Goal: Task Accomplishment & Management: Complete application form

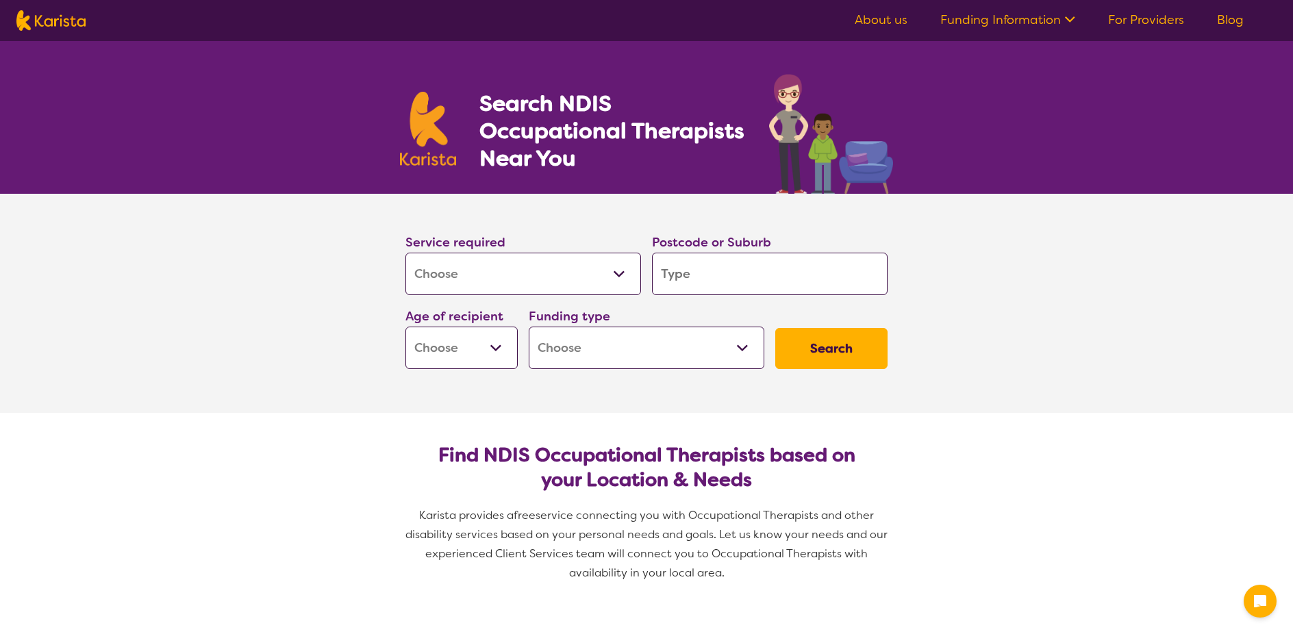
select select "[MEDICAL_DATA]"
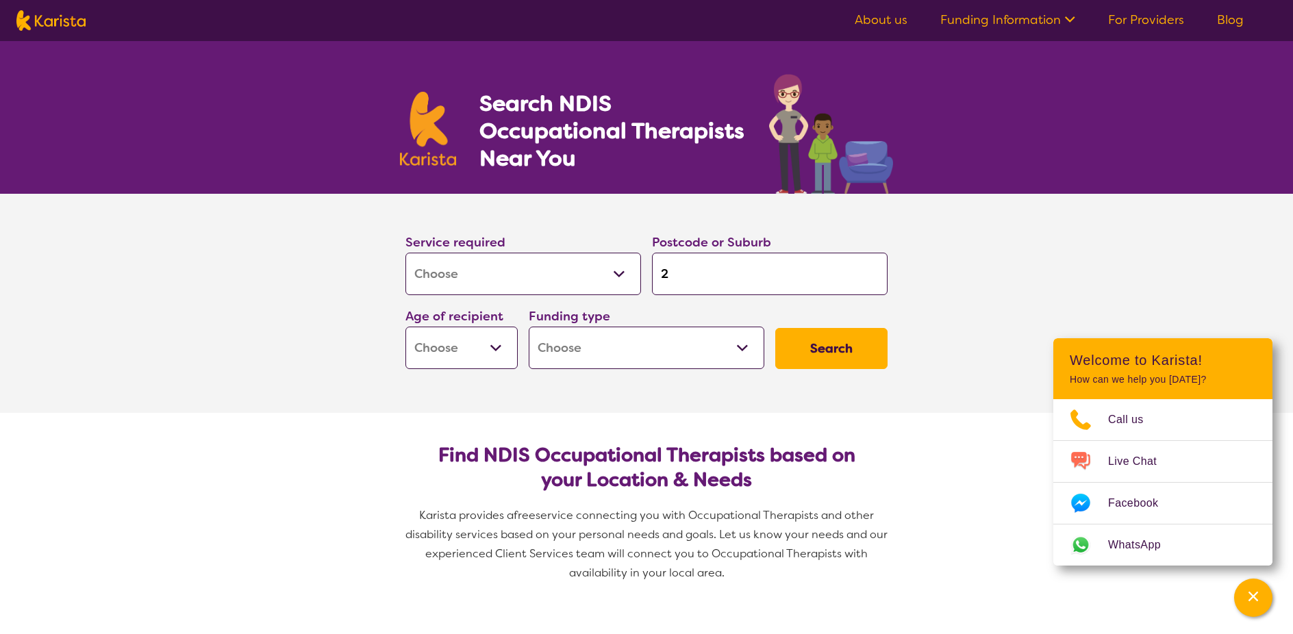
type input "21"
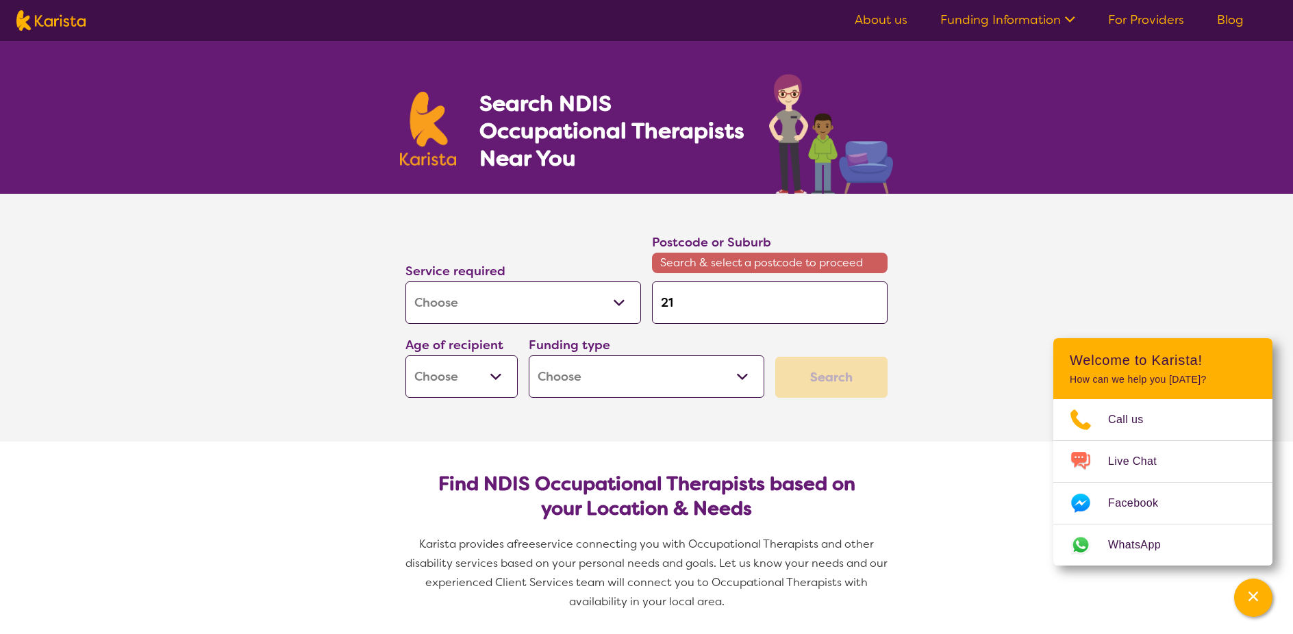
type input "219"
type input "2194"
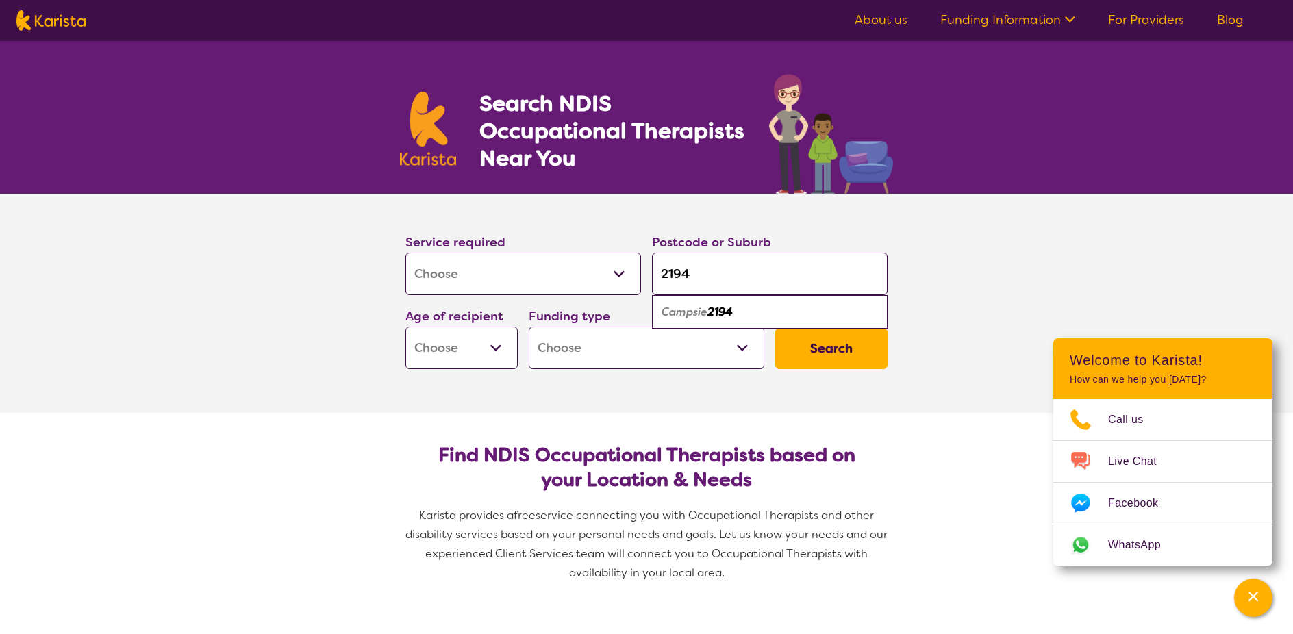
type input "2194"
click at [491, 340] on select "Early Childhood - 0 to 9 Child - 10 to 11 Adolescent - 12 to 17 Adult - 18 to 6…" at bounding box center [462, 348] width 112 height 42
select select "AD"
click at [406, 327] on select "Early Childhood - 0 to 9 Child - 10 to 11 Adolescent - 12 to 17 Adult - 18 to 6…" at bounding box center [462, 348] width 112 height 42
select select "AD"
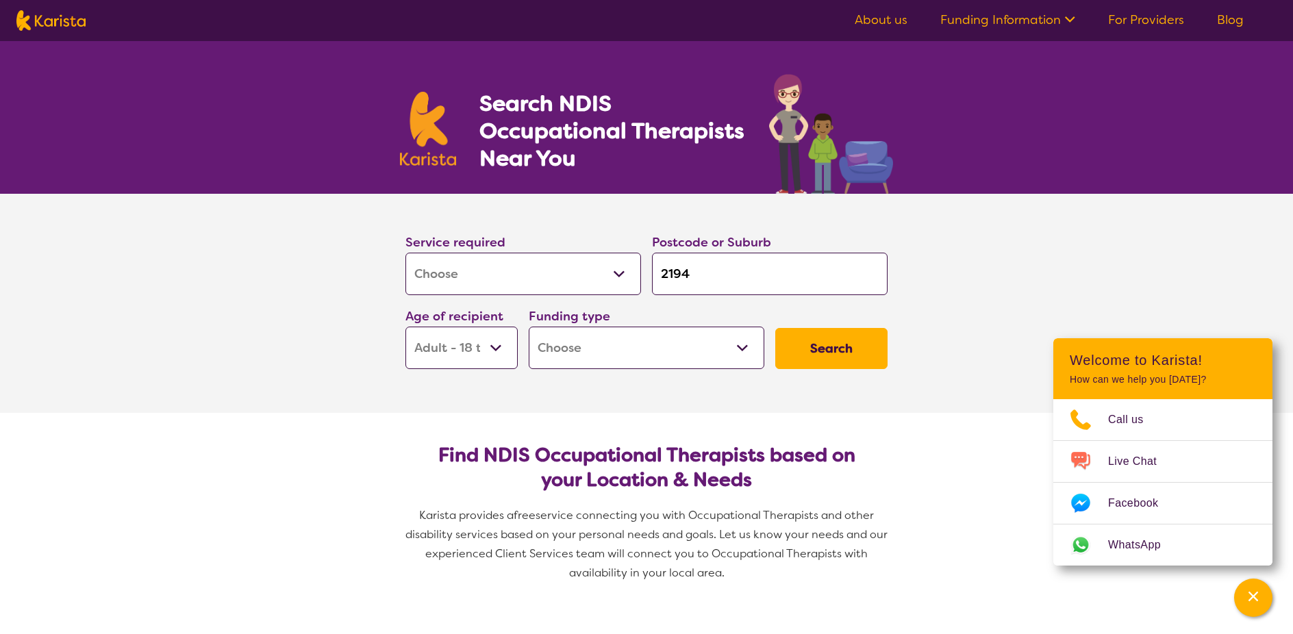
click at [662, 351] on select "Home Care Package (HCP) National Disability Insurance Scheme (NDIS) I don't know" at bounding box center [647, 348] width 236 height 42
select select "NDIS"
click at [529, 327] on select "Home Care Package (HCP) National Disability Insurance Scheme (NDIS) I don't know" at bounding box center [647, 348] width 236 height 42
select select "NDIS"
click at [842, 353] on button "Search" at bounding box center [831, 348] width 112 height 41
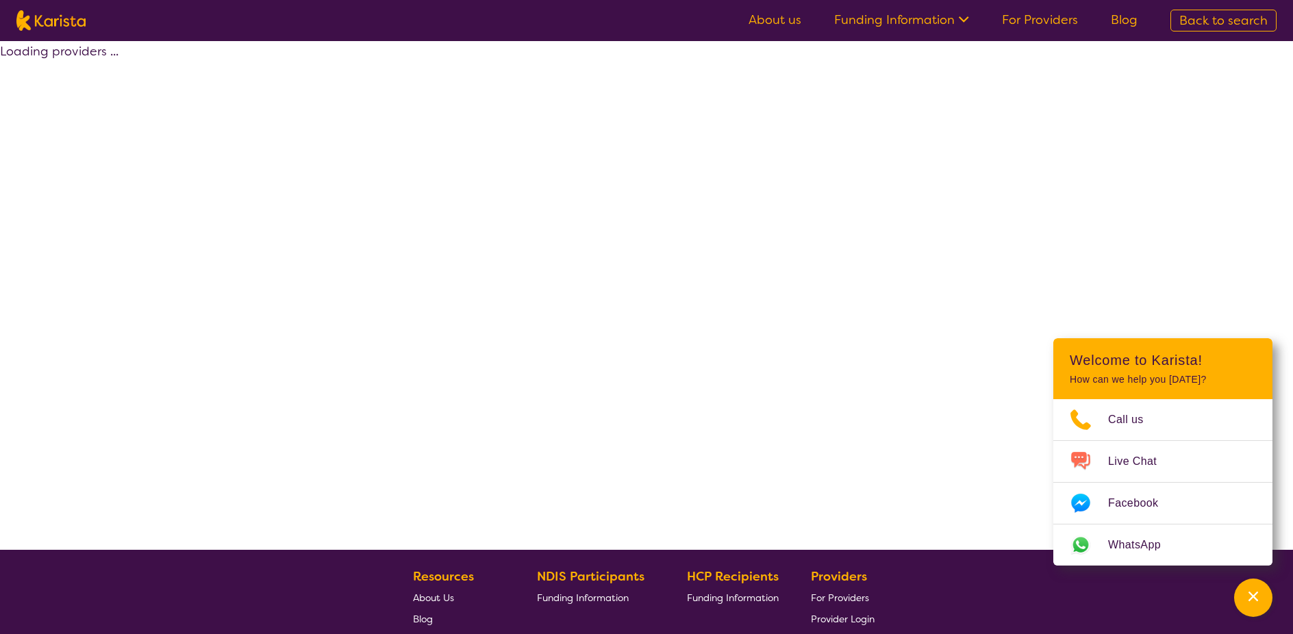
select select "by_score"
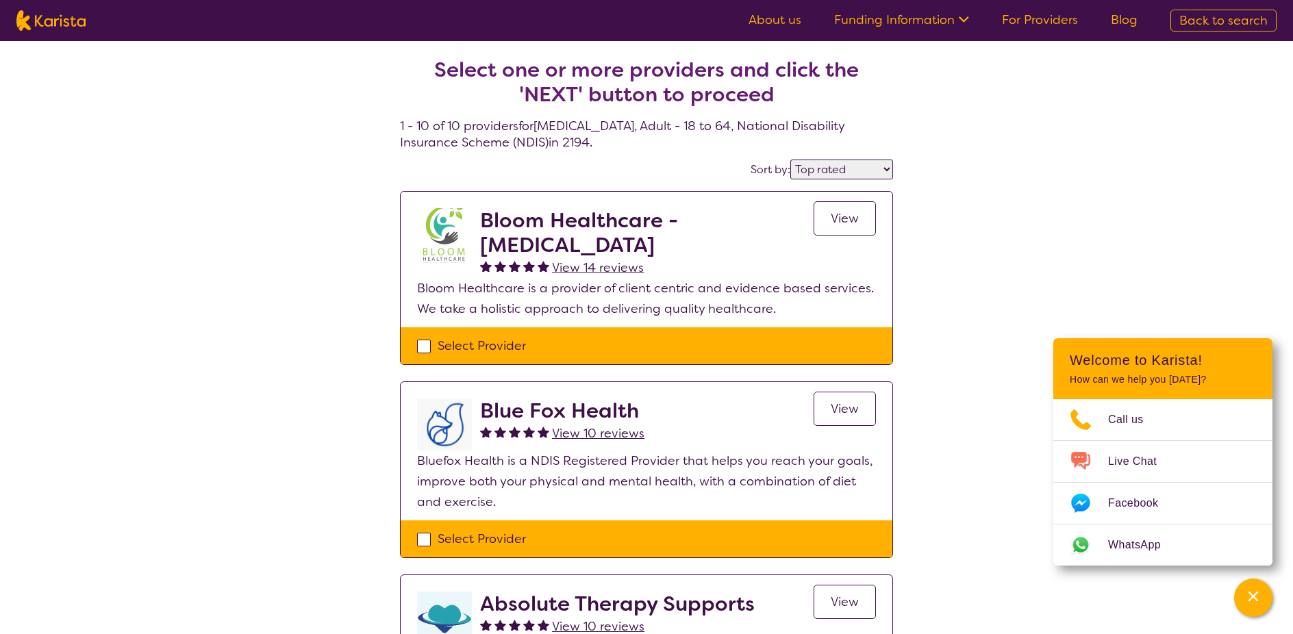
click at [835, 216] on span "View" at bounding box center [845, 218] width 28 height 16
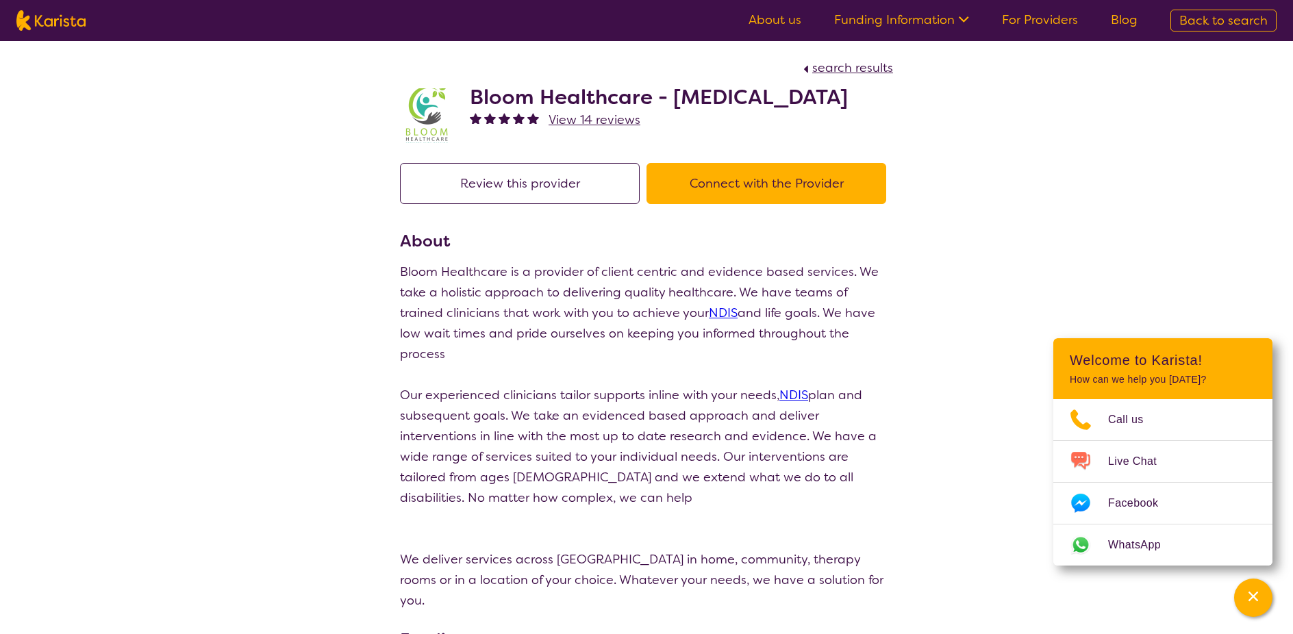
click at [712, 204] on button "Connect with the Provider" at bounding box center [767, 183] width 240 height 41
click at [736, 204] on button "Connect with the Provider" at bounding box center [767, 183] width 240 height 41
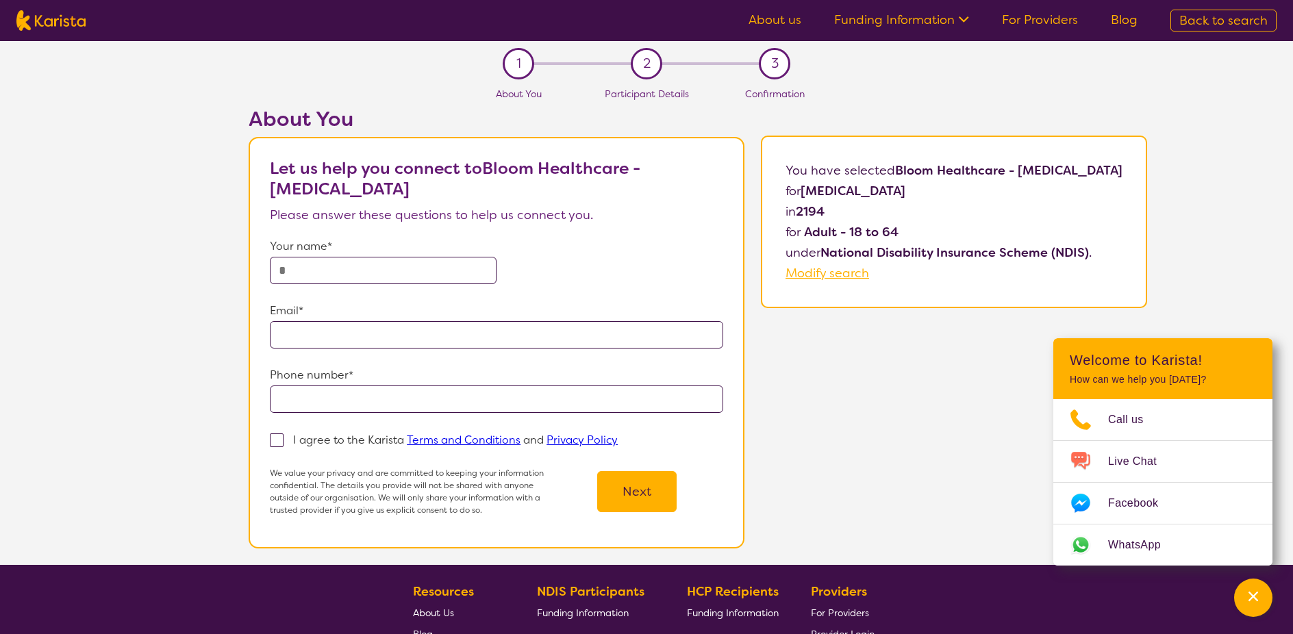
click at [420, 267] on input "text" at bounding box center [383, 270] width 227 height 27
type input "**********"
click at [425, 340] on input "email" at bounding box center [496, 334] width 453 height 27
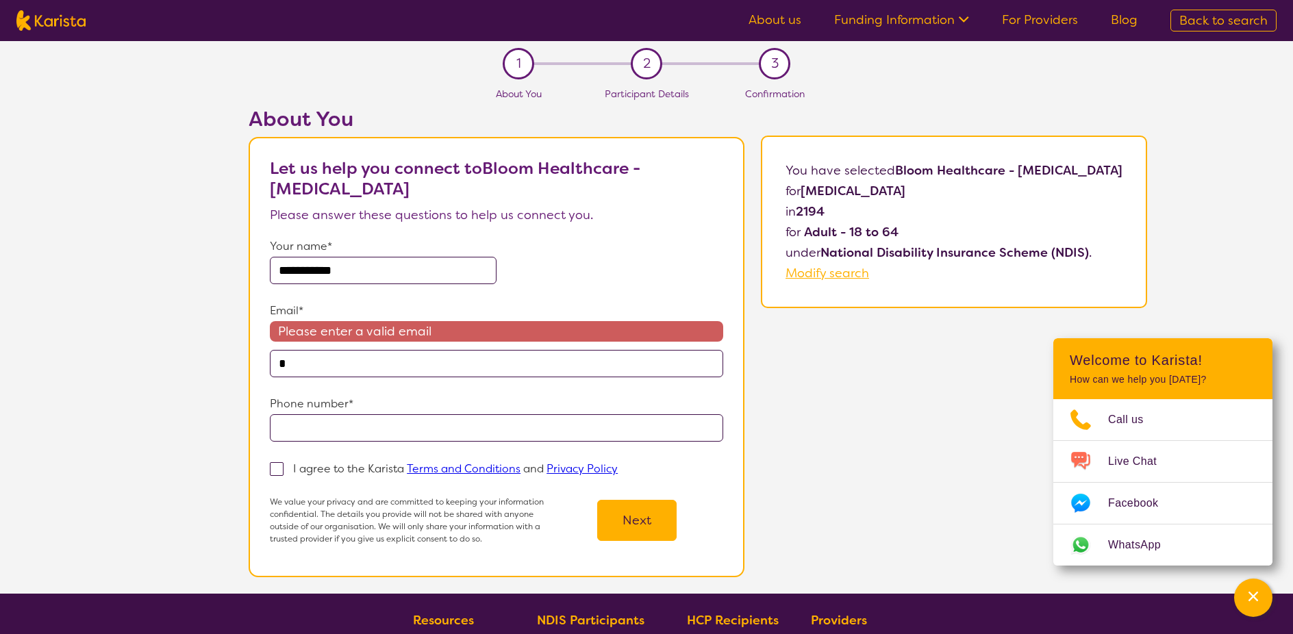
type input "**********"
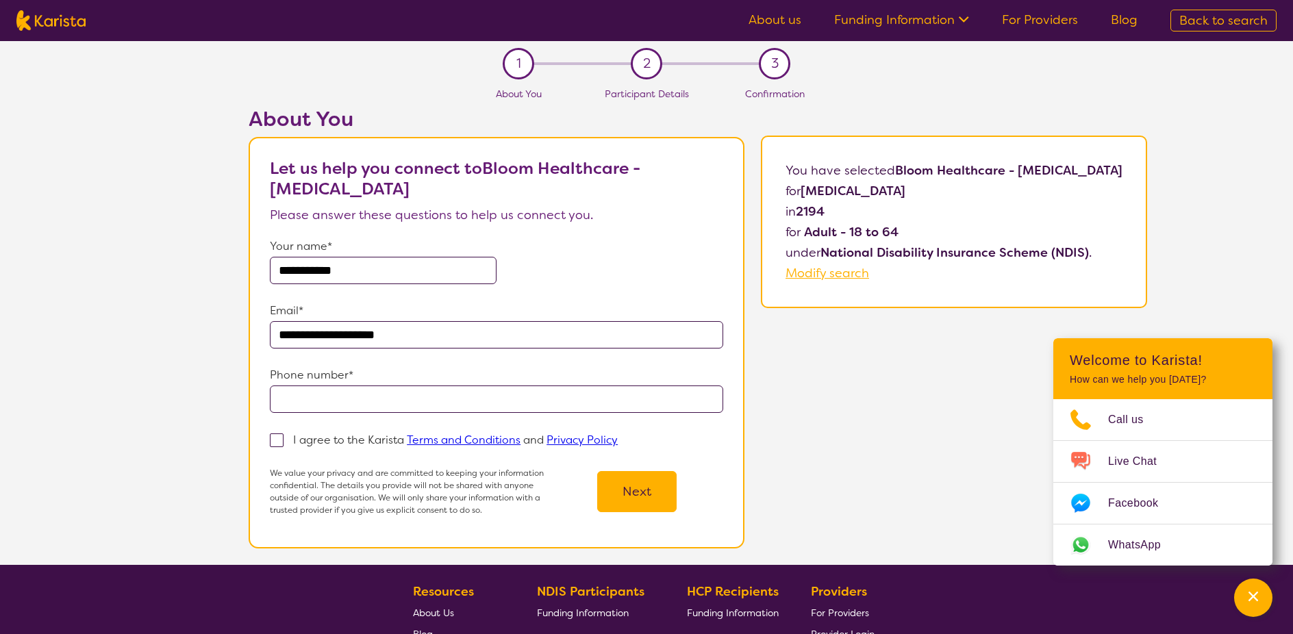
click at [349, 395] on input "tel" at bounding box center [496, 399] width 453 height 27
type input "**********"
click at [270, 442] on span at bounding box center [277, 441] width 14 height 14
click at [618, 442] on input "I agree to the Karista Terms and Conditions and Privacy Policy" at bounding box center [622, 439] width 9 height 9
checkbox input "true"
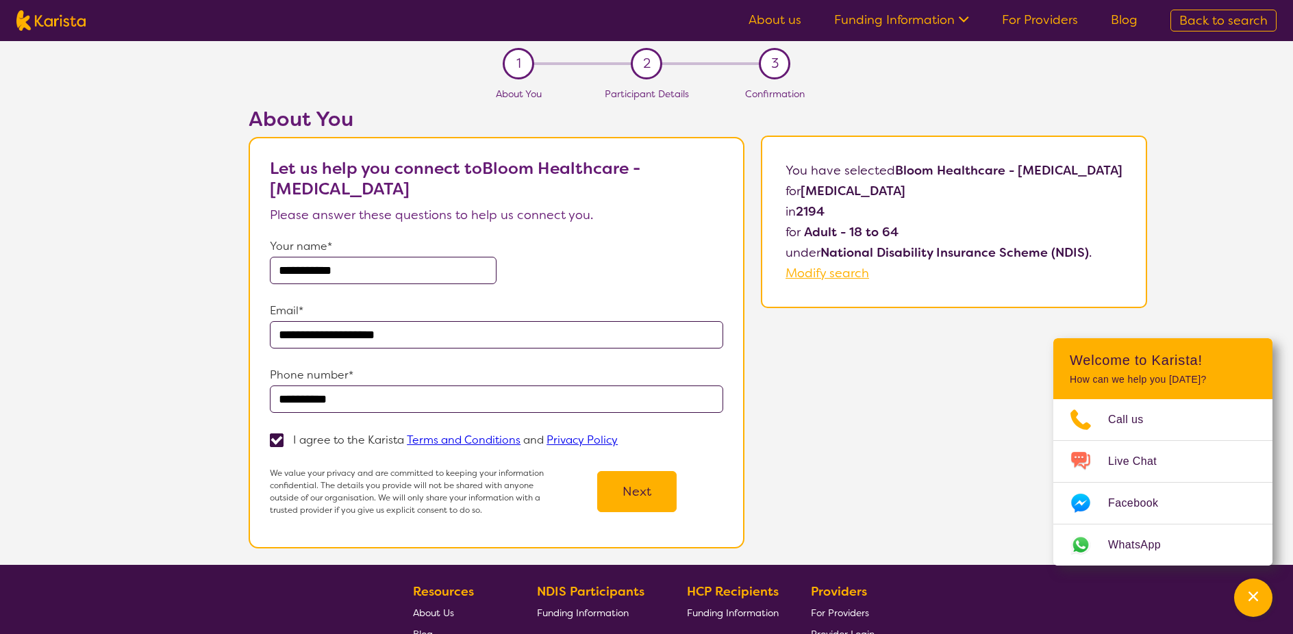
click at [631, 488] on button "Next" at bounding box center [636, 491] width 79 height 41
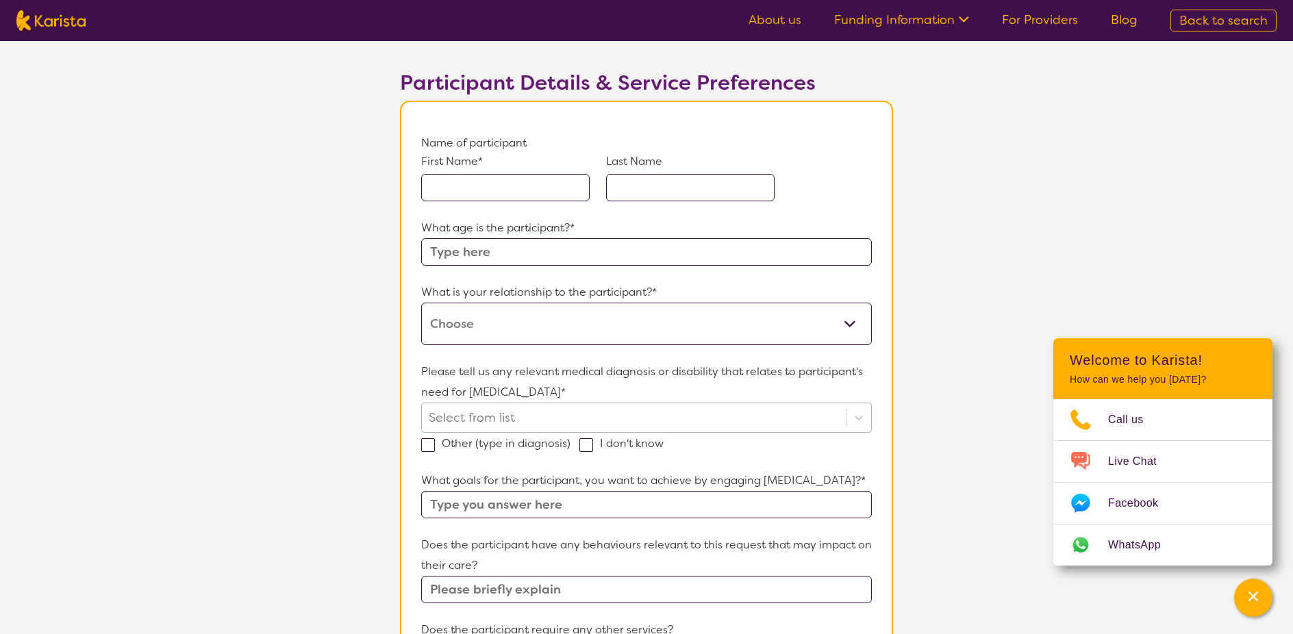
scroll to position [137, 0]
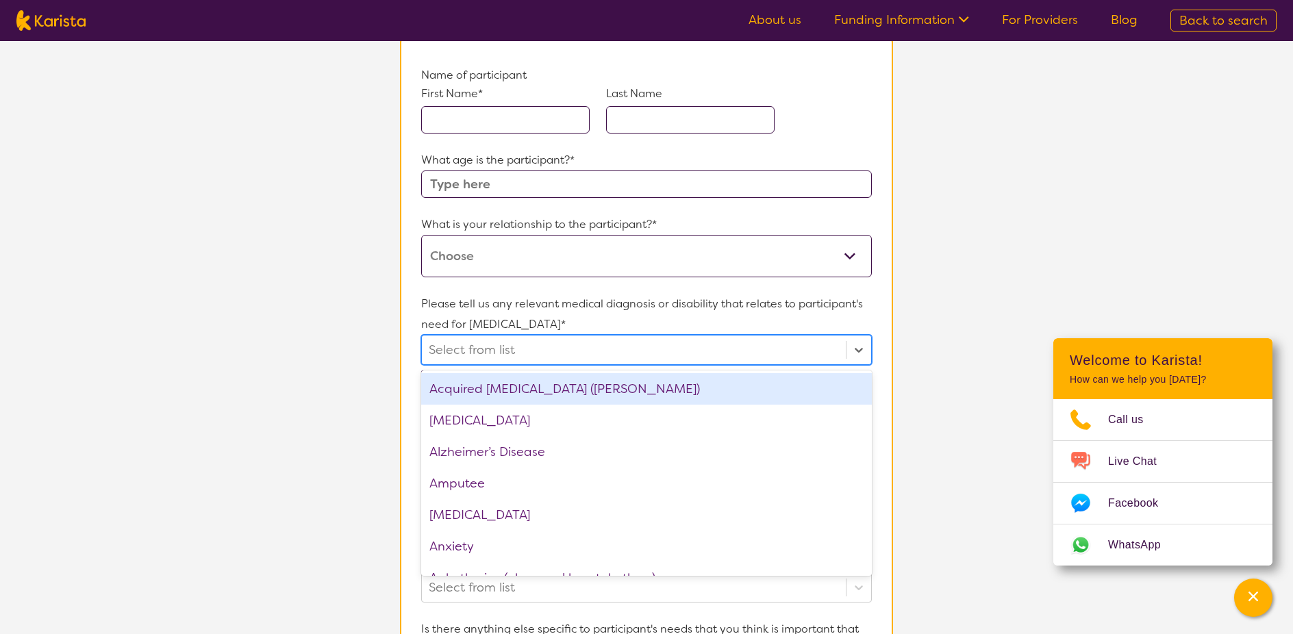
click at [616, 354] on div at bounding box center [634, 349] width 410 height 23
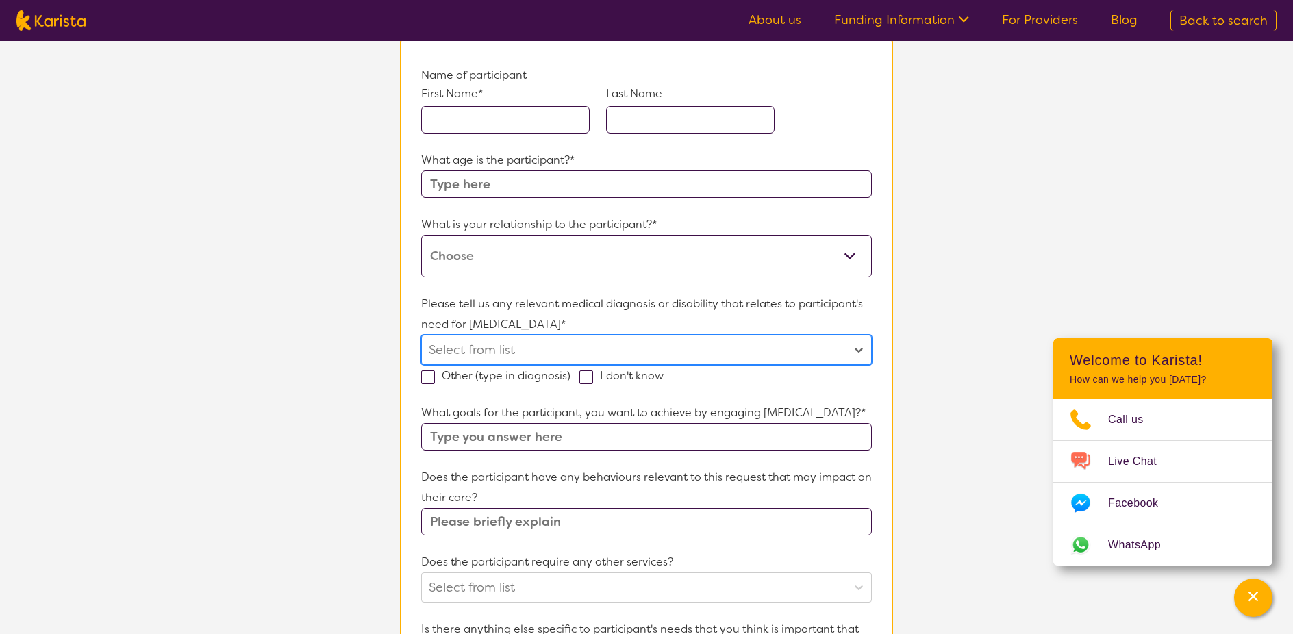
click at [616, 354] on div at bounding box center [634, 349] width 410 height 23
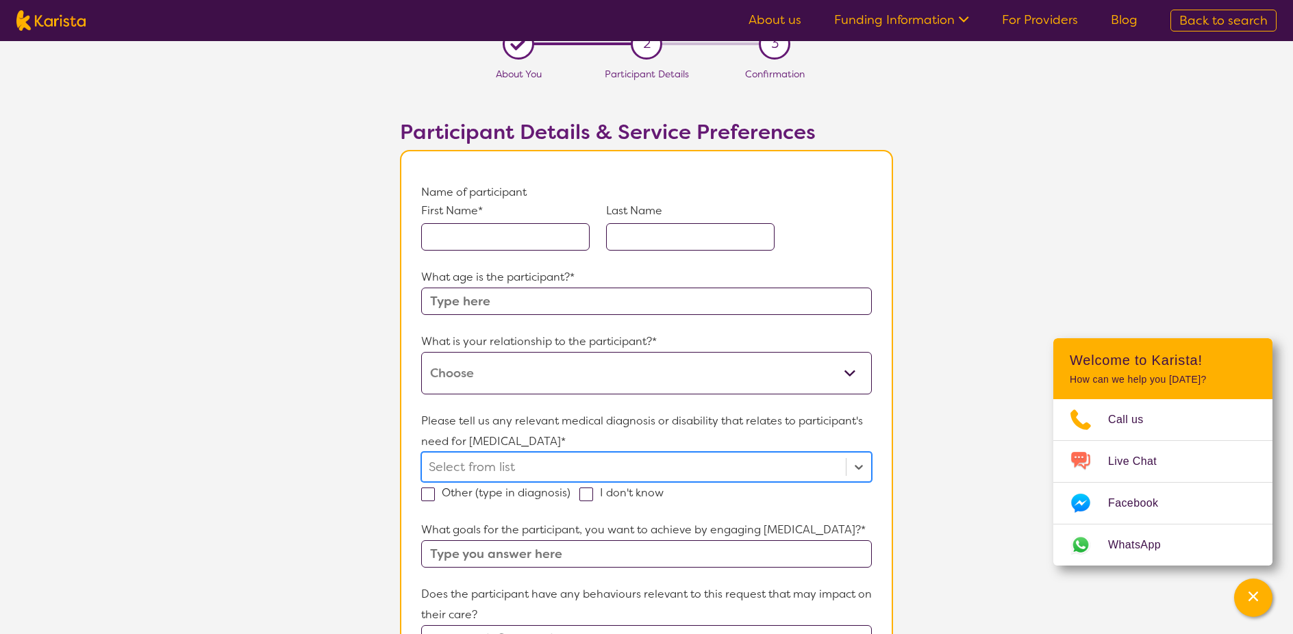
scroll to position [0, 0]
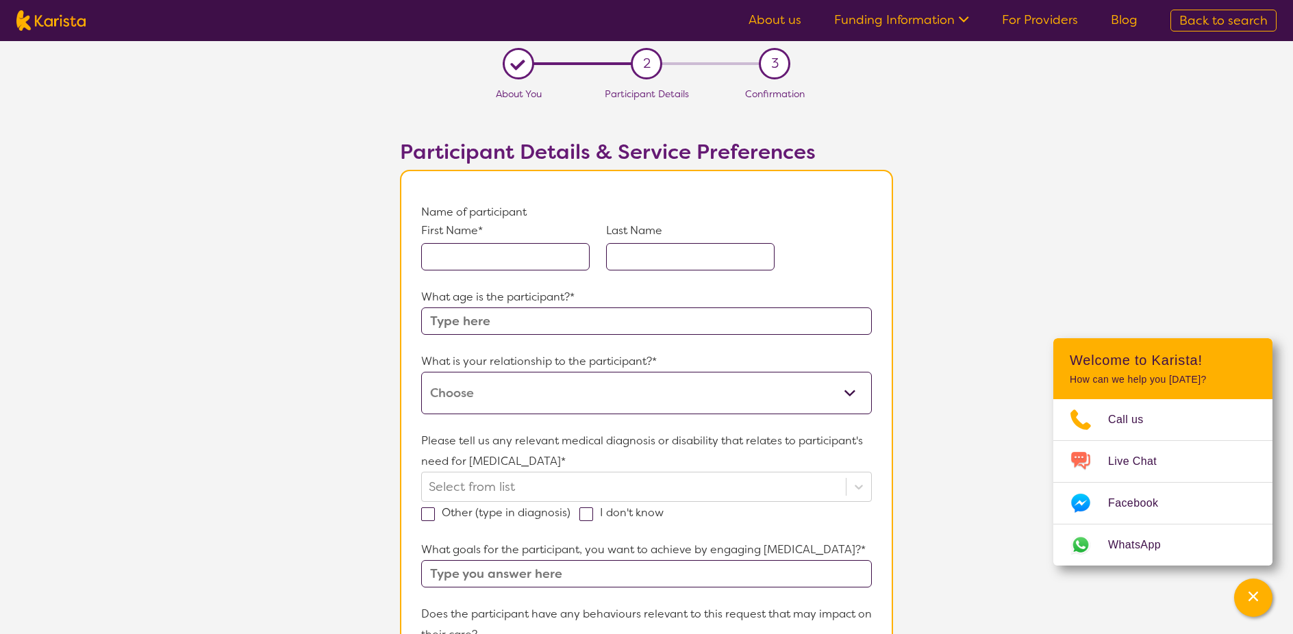
click at [557, 262] on input "text" at bounding box center [505, 256] width 169 height 27
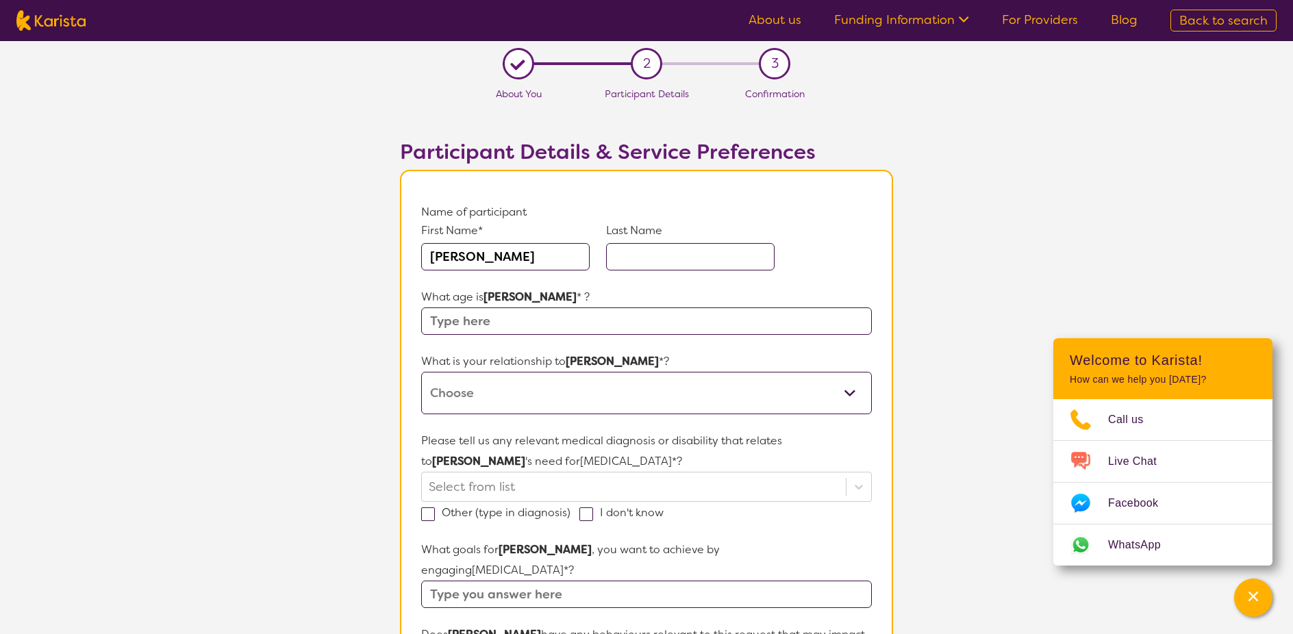
type input "[PERSON_NAME]"
type input "Chakty"
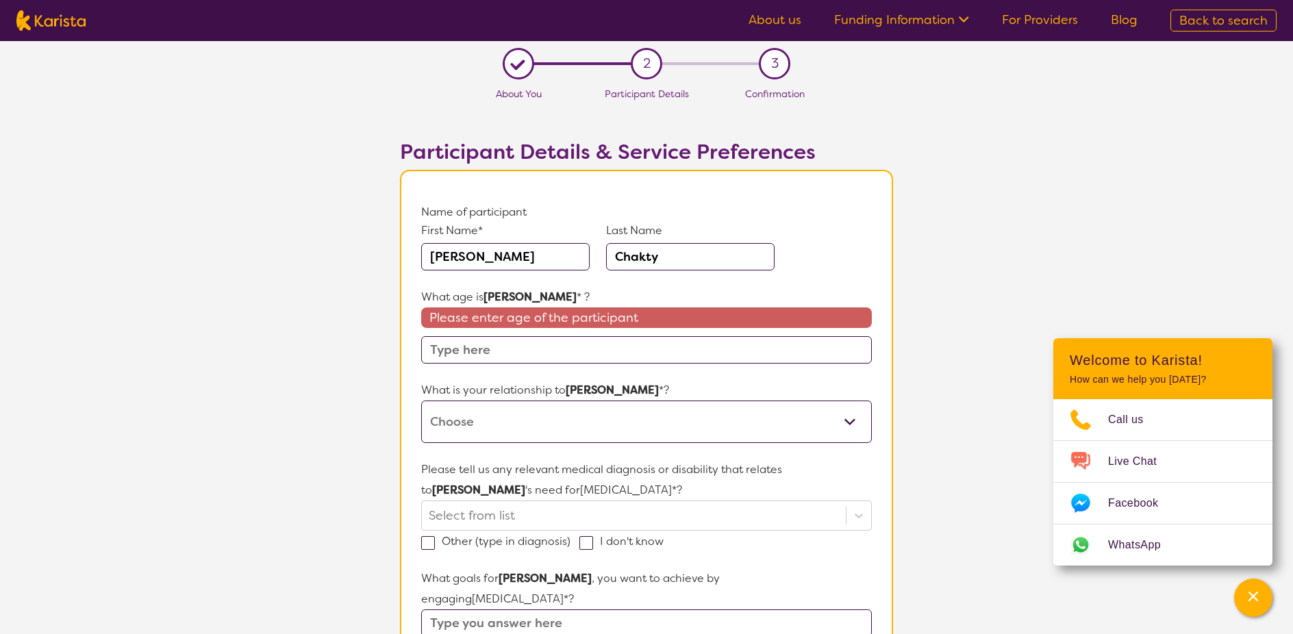
click at [536, 427] on select "This request is for myself I am their parent I am their child I am their spouse…" at bounding box center [646, 422] width 451 height 42
click at [595, 432] on select "This request is for myself I am their parent I am their child I am their spouse…" at bounding box center [646, 422] width 451 height 42
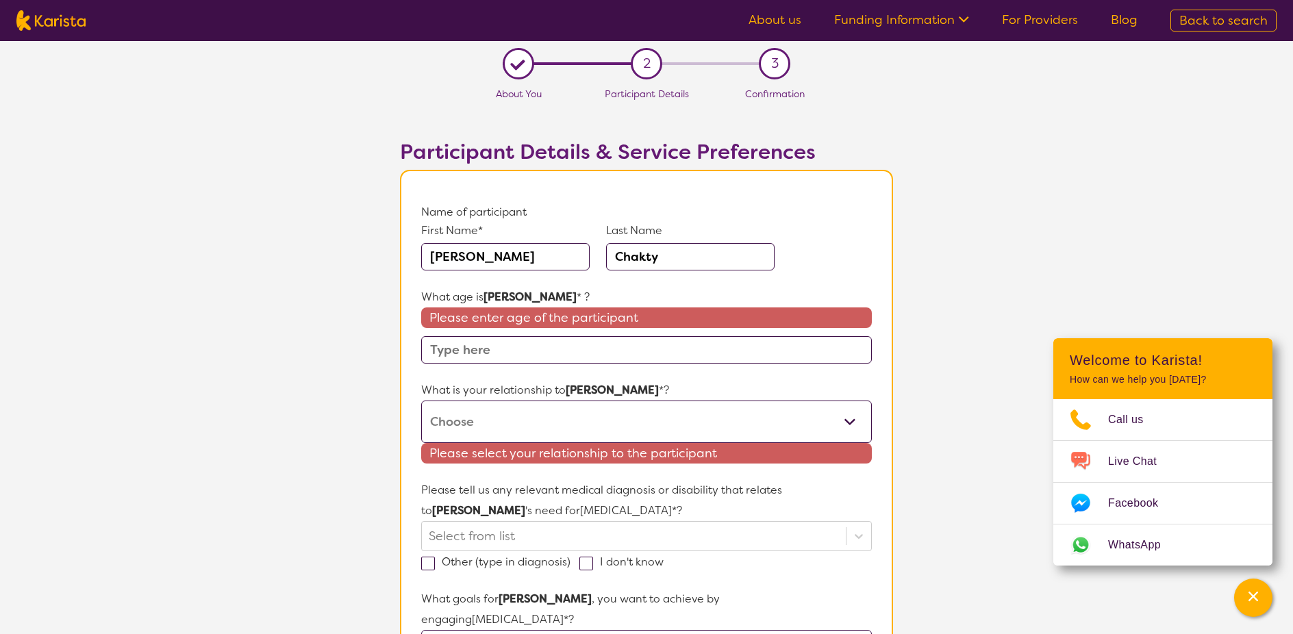
click at [573, 348] on input "text" at bounding box center [646, 349] width 451 height 27
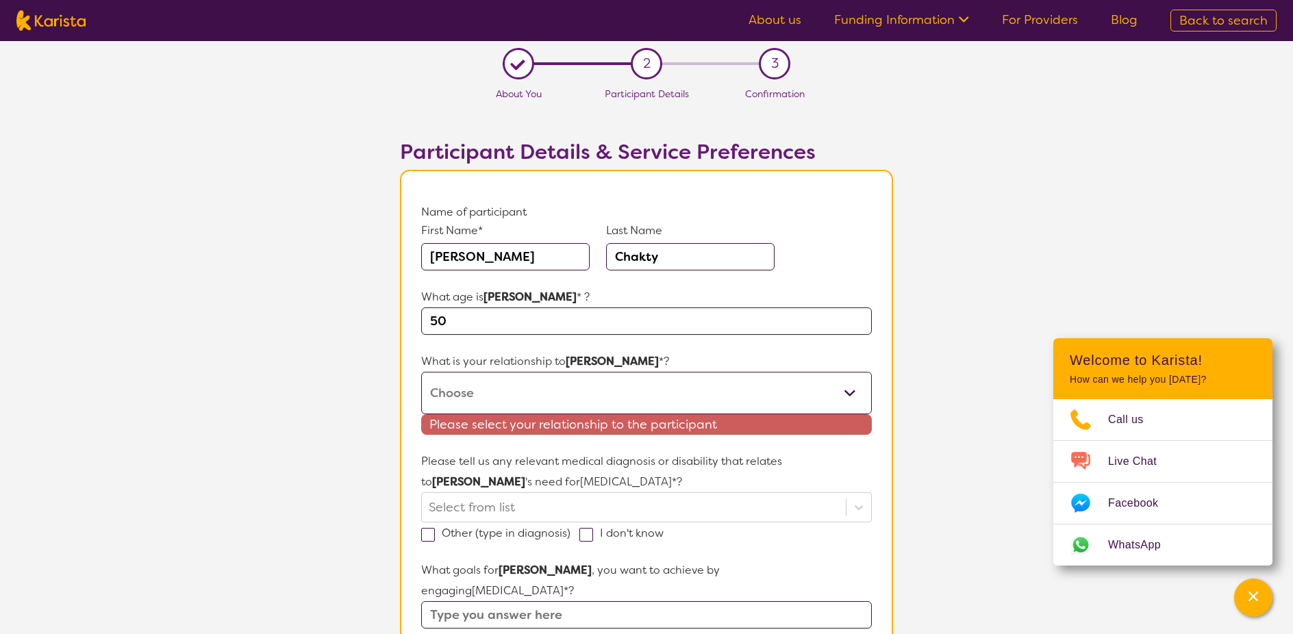
type input "50"
click at [695, 356] on p "What is your relationship to [PERSON_NAME] *?" at bounding box center [646, 361] width 451 height 21
click at [843, 389] on select "This request is for myself I am their parent I am their child I am their spouse…" at bounding box center [646, 393] width 451 height 42
select select "Other"
click at [421, 372] on select "This request is for myself I am their parent I am their child I am their spouse…" at bounding box center [646, 393] width 451 height 42
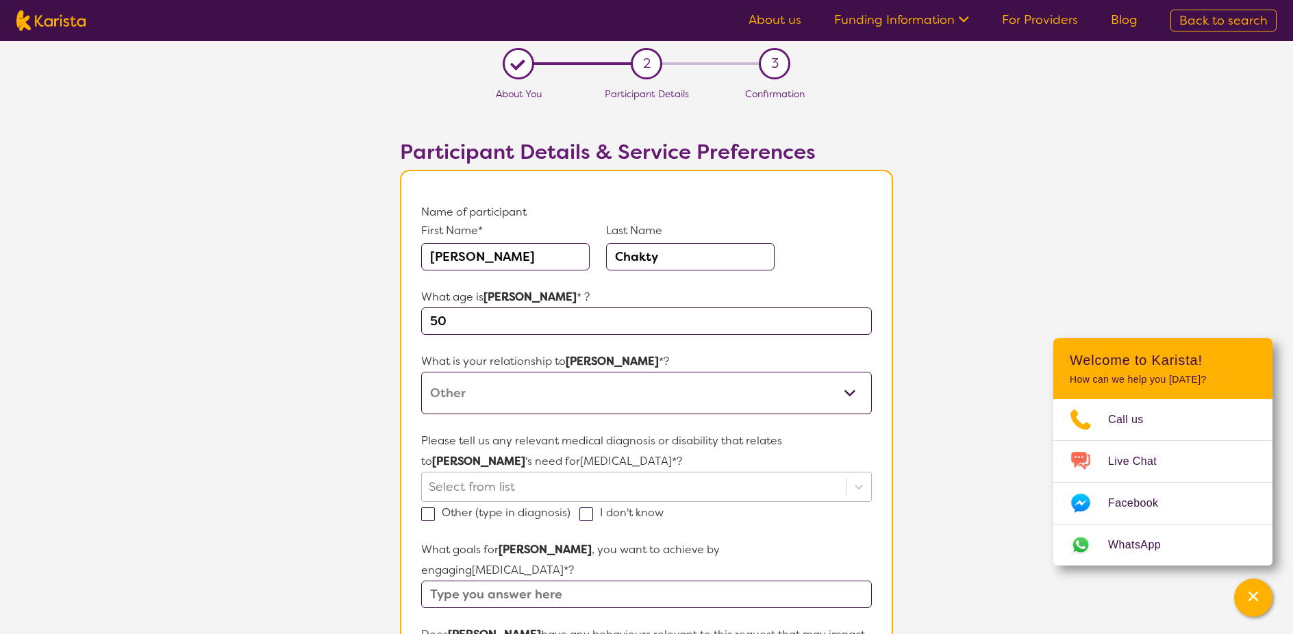
click at [636, 484] on div "Select from list" at bounding box center [646, 487] width 451 height 30
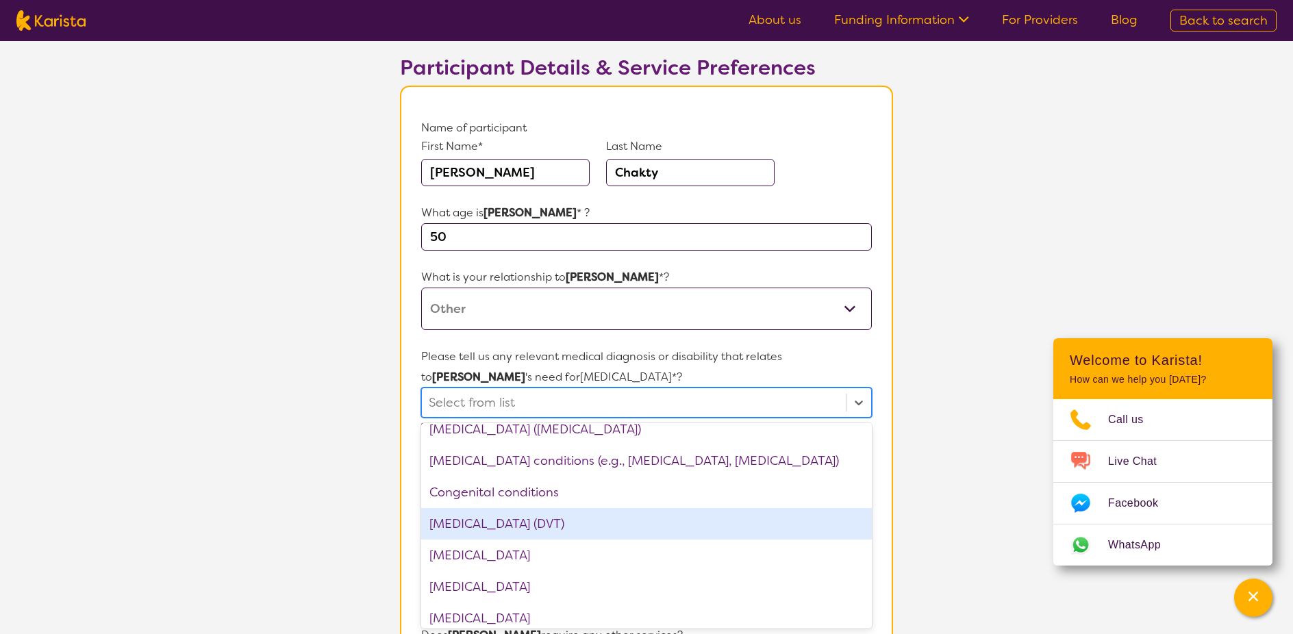
scroll to position [548, 0]
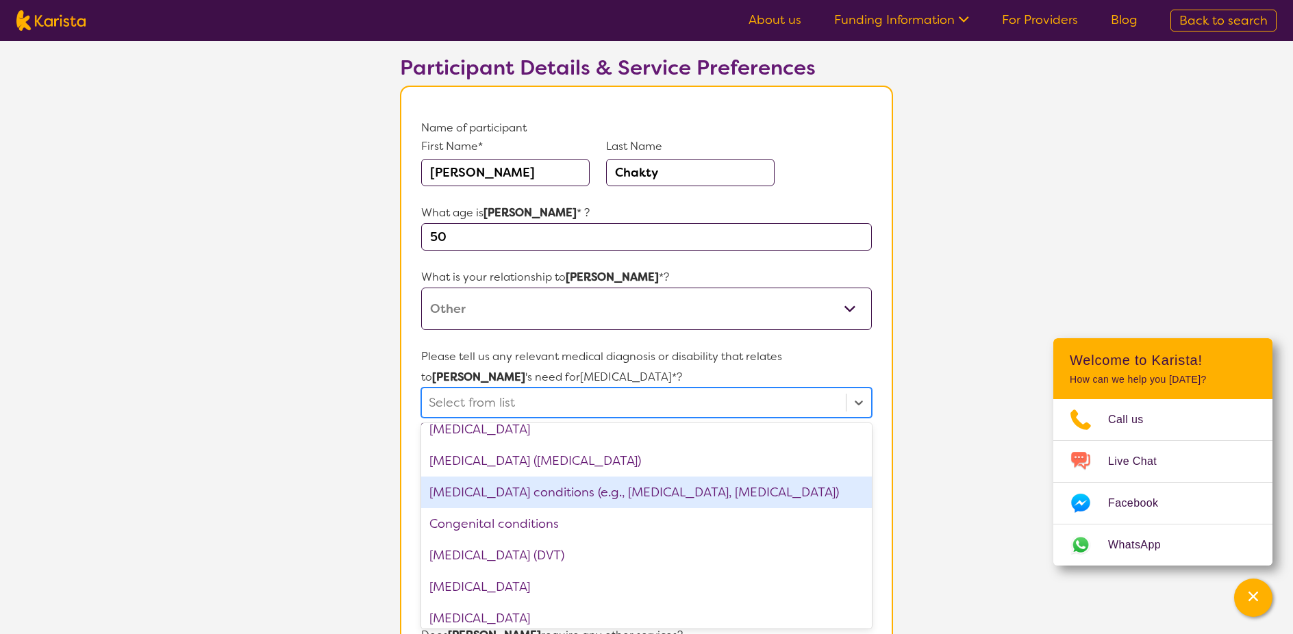
click at [610, 488] on div "[MEDICAL_DATA] conditions (e.g., [MEDICAL_DATA], [MEDICAL_DATA])" at bounding box center [646, 493] width 451 height 32
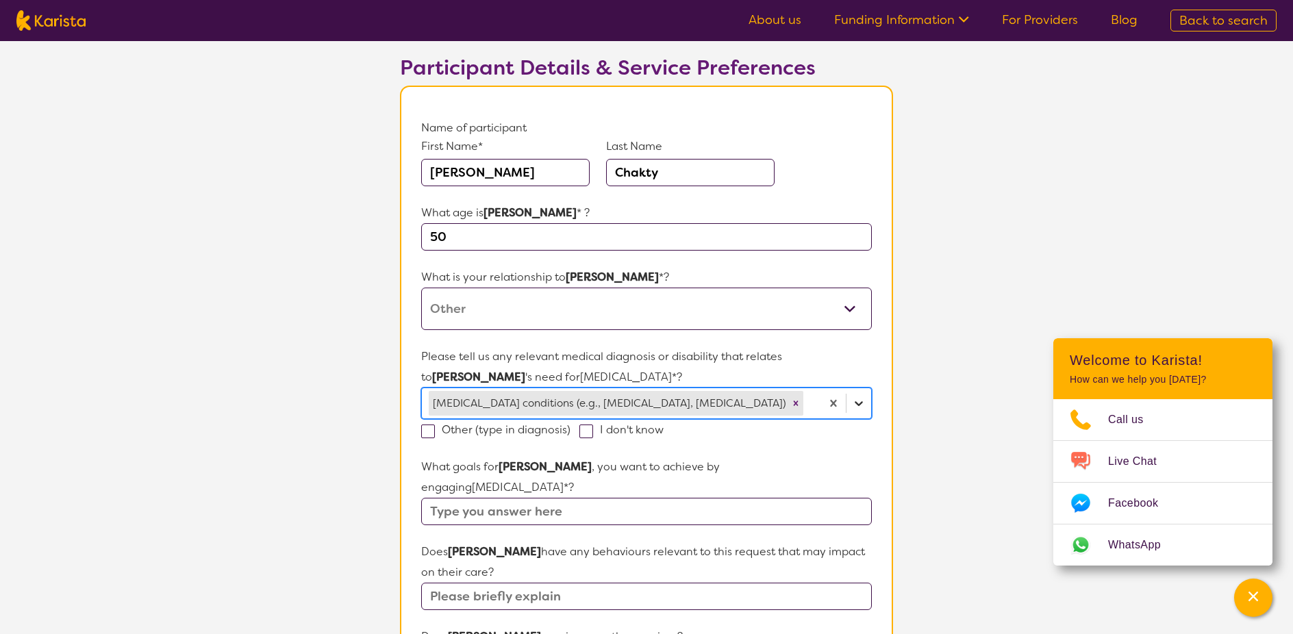
click at [852, 406] on icon at bounding box center [859, 404] width 14 height 14
click at [428, 432] on span at bounding box center [428, 432] width 14 height 14
click at [571, 432] on input "Other (type in diagnosis)" at bounding box center [575, 429] width 9 height 9
checkbox input "true"
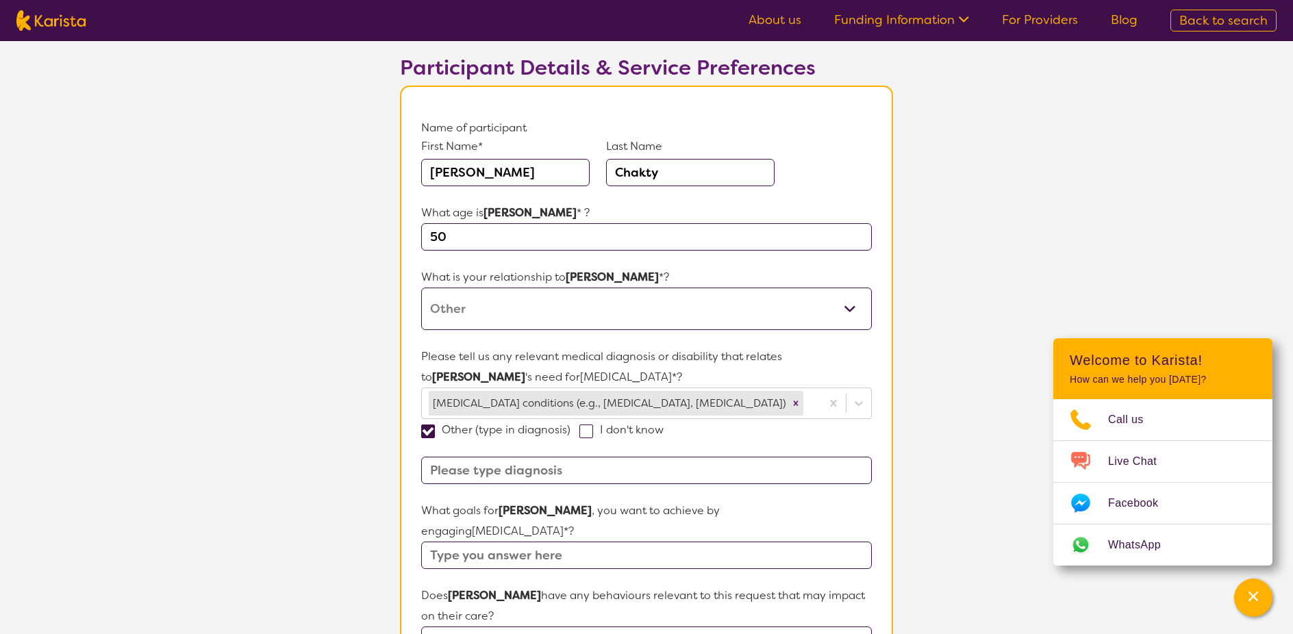
click at [595, 469] on input at bounding box center [646, 470] width 451 height 27
click at [584, 466] on input "[MEDICAL_DATA], high BMI" at bounding box center [646, 470] width 451 height 27
click at [624, 475] on input "[MEDICAL_DATA], high BMI 45," at bounding box center [646, 470] width 451 height 27
type input "[MEDICAL_DATA], high BMI 45, Laminectomies (T7-L4)"
click at [641, 542] on input "text" at bounding box center [646, 555] width 451 height 27
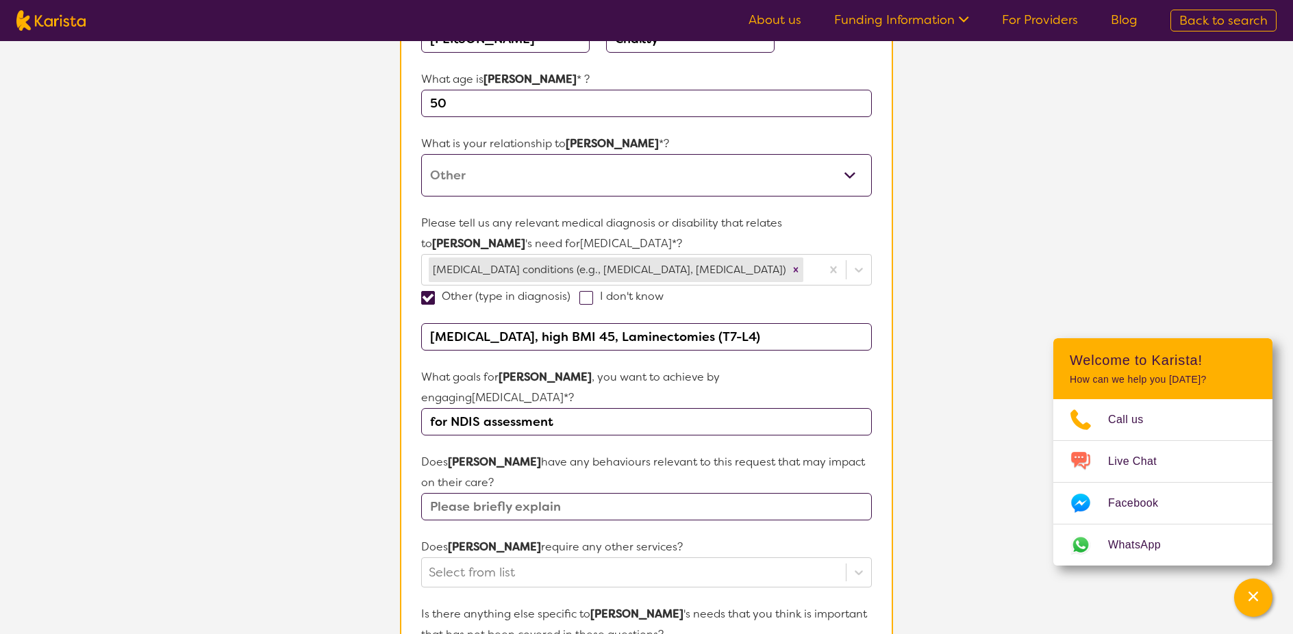
scroll to position [221, 0]
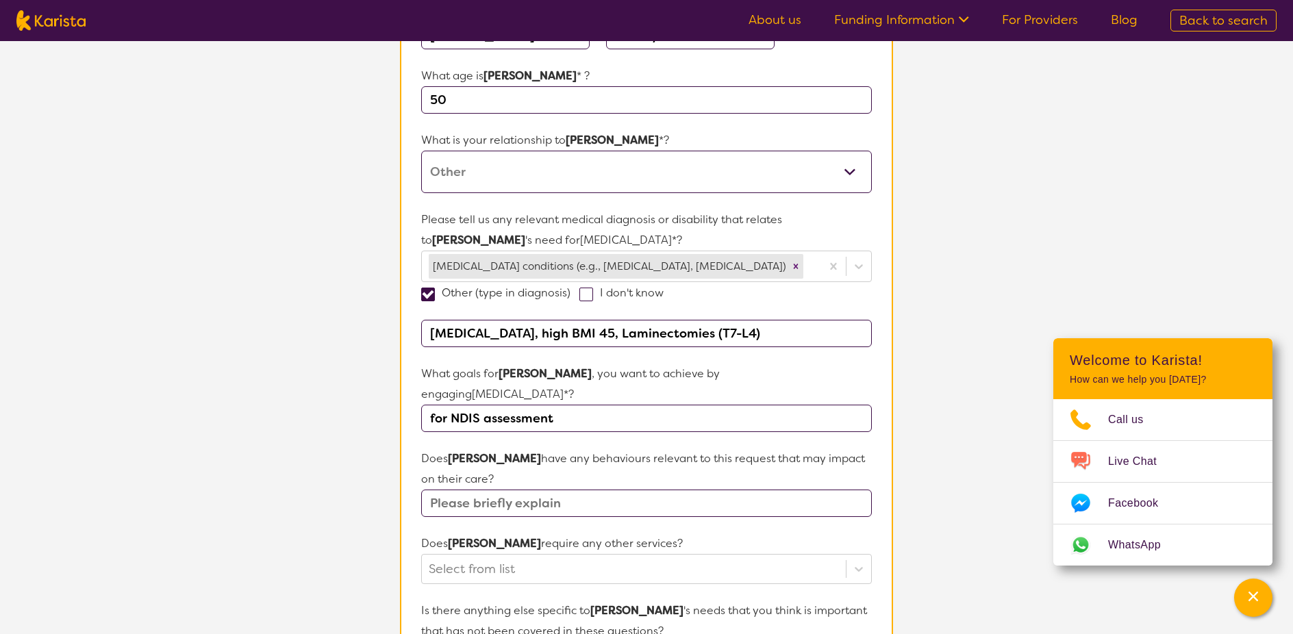
type input "for NDIS assessment"
click at [621, 490] on input "text" at bounding box center [646, 503] width 451 height 27
click at [773, 497] on form "Name of participant First Name* [PERSON_NAME] Name [PERSON_NAME] What age is [P…" at bounding box center [646, 497] width 451 height 1032
click at [566, 490] on input "text" at bounding box center [646, 503] width 451 height 27
type input "No"
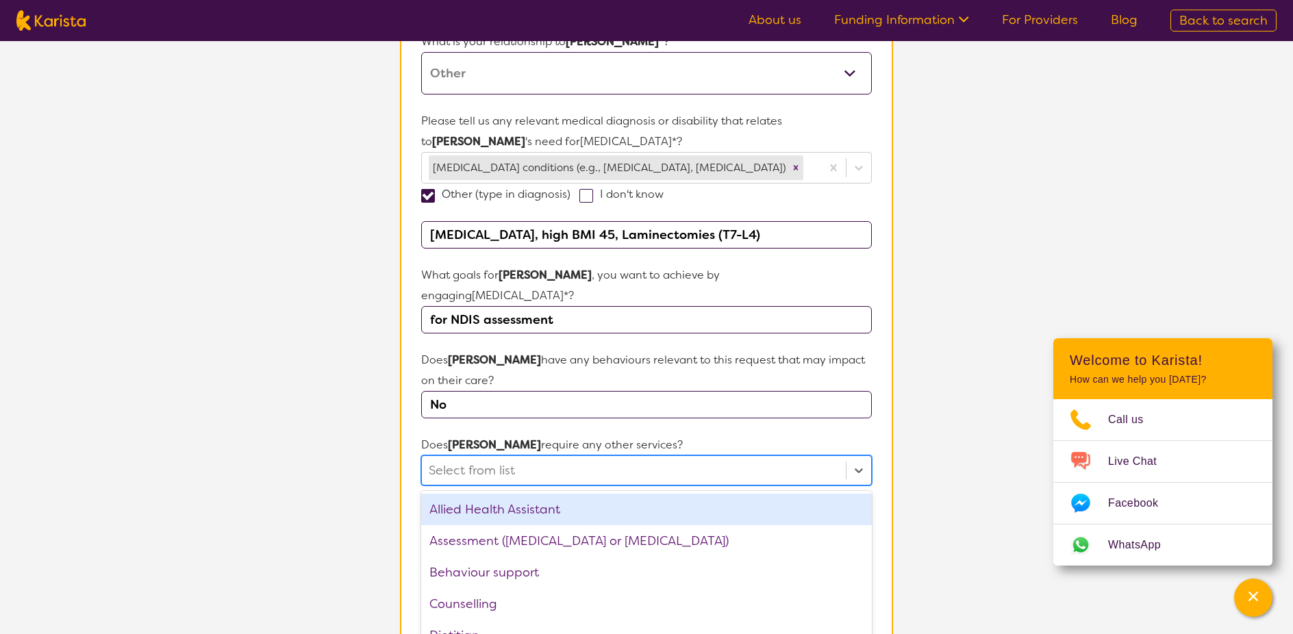
click at [532, 486] on div "option Allied Health Assistant focused, 1 of 21. 21 results available. Use Up a…" at bounding box center [646, 471] width 451 height 30
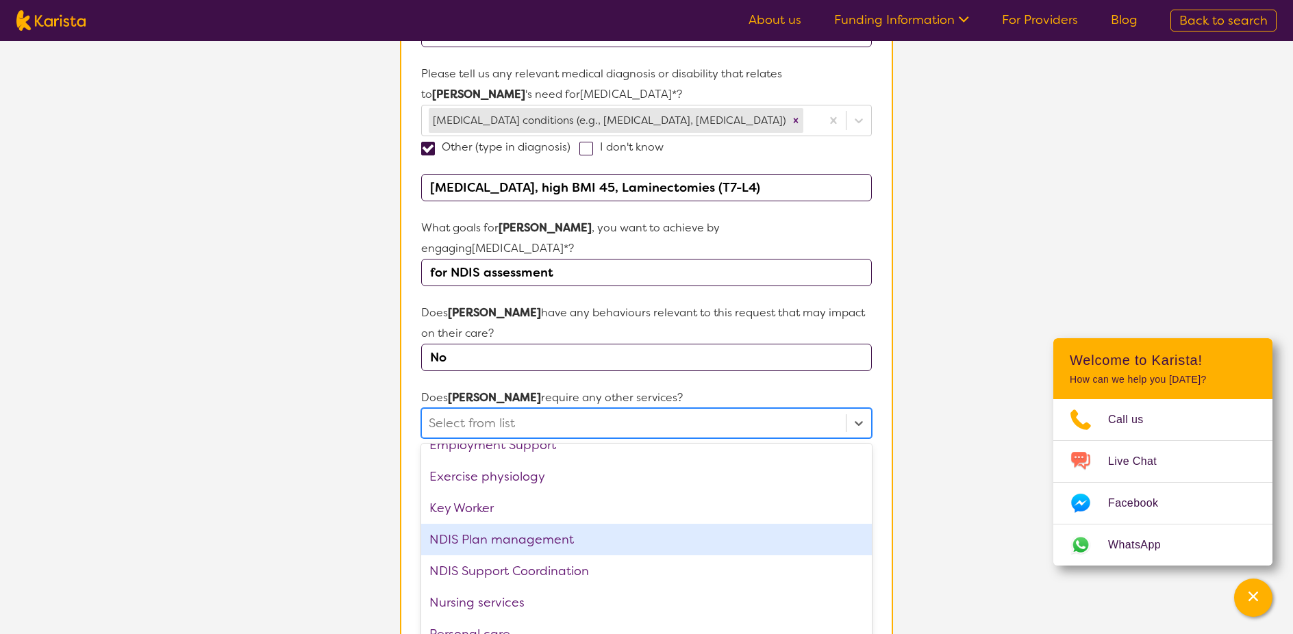
scroll to position [206, 0]
click at [649, 525] on div "NDIS Plan management" at bounding box center [646, 541] width 451 height 32
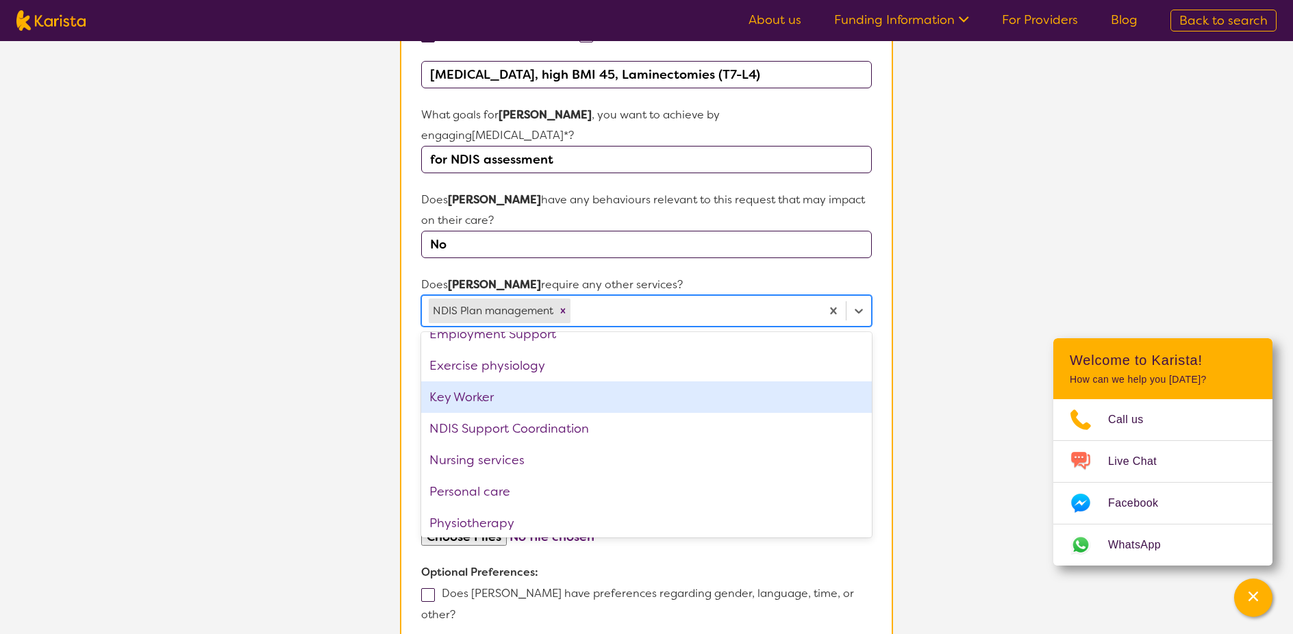
scroll to position [504, 0]
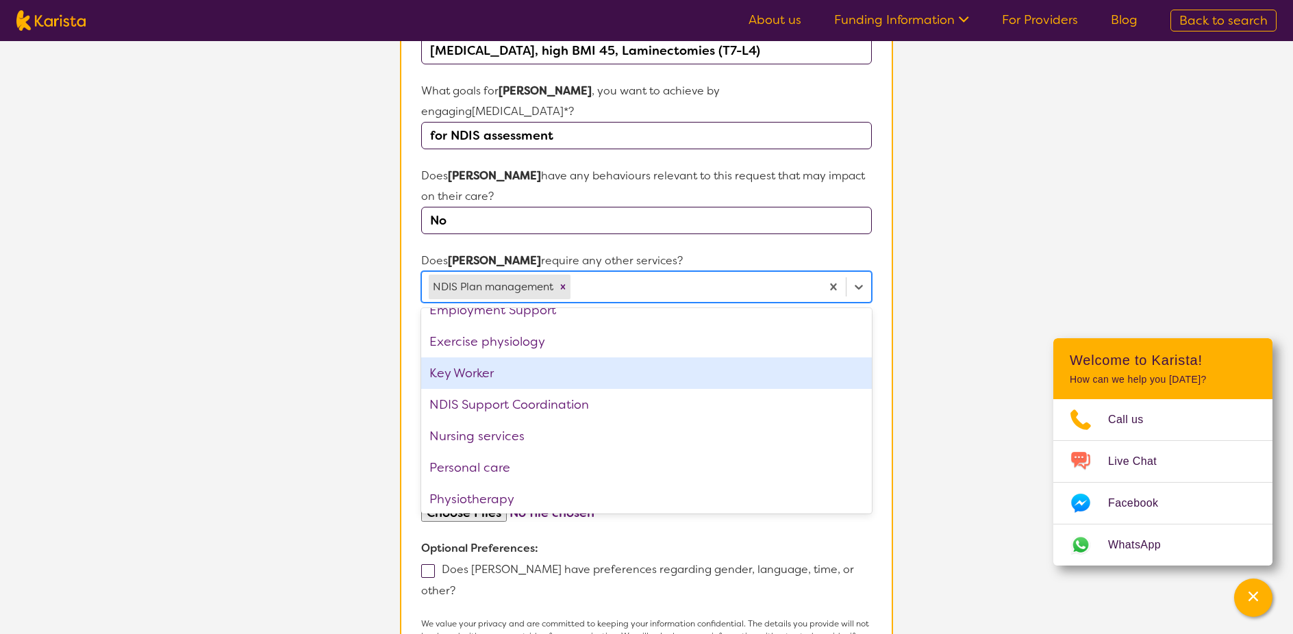
click at [944, 411] on section "L About You 2 Participant Details 3 Confirmation Participant Details & Service …" at bounding box center [646, 174] width 1293 height 1275
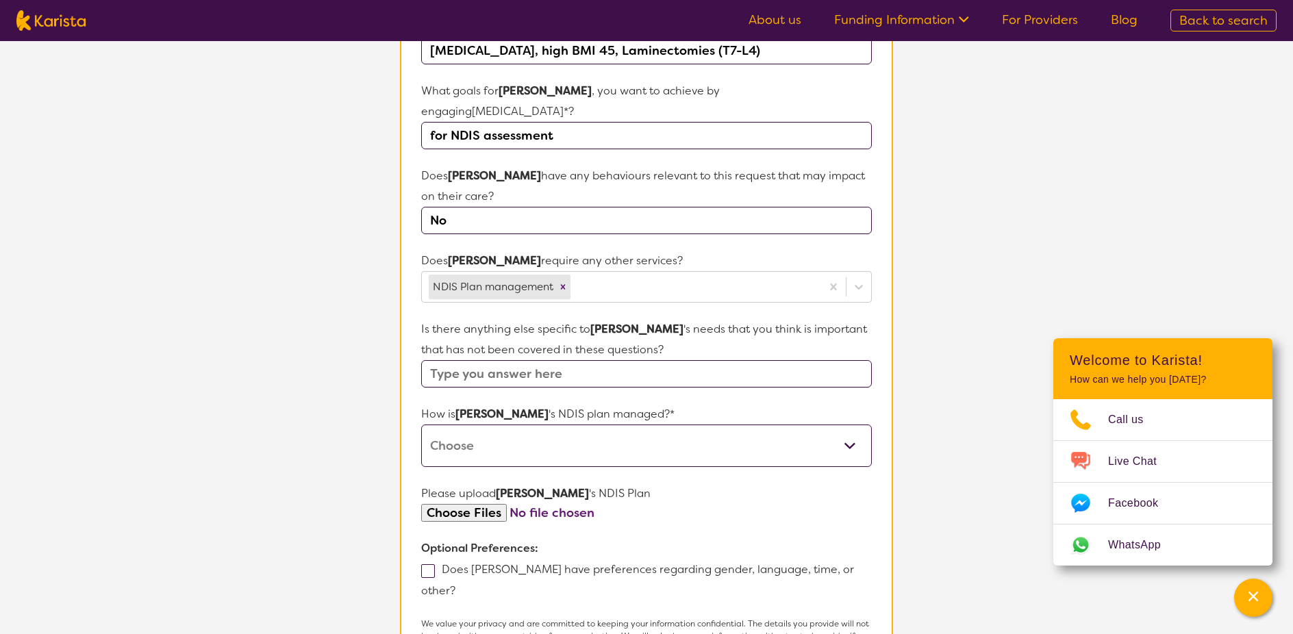
click at [542, 425] on select "Self-managed NDIS plan Managed by a registered plan management provider (not th…" at bounding box center [646, 446] width 451 height 42
select select "I'm not sure"
click at [421, 425] on select "Self-managed NDIS plan Managed by a registered plan management provider (not th…" at bounding box center [646, 446] width 451 height 42
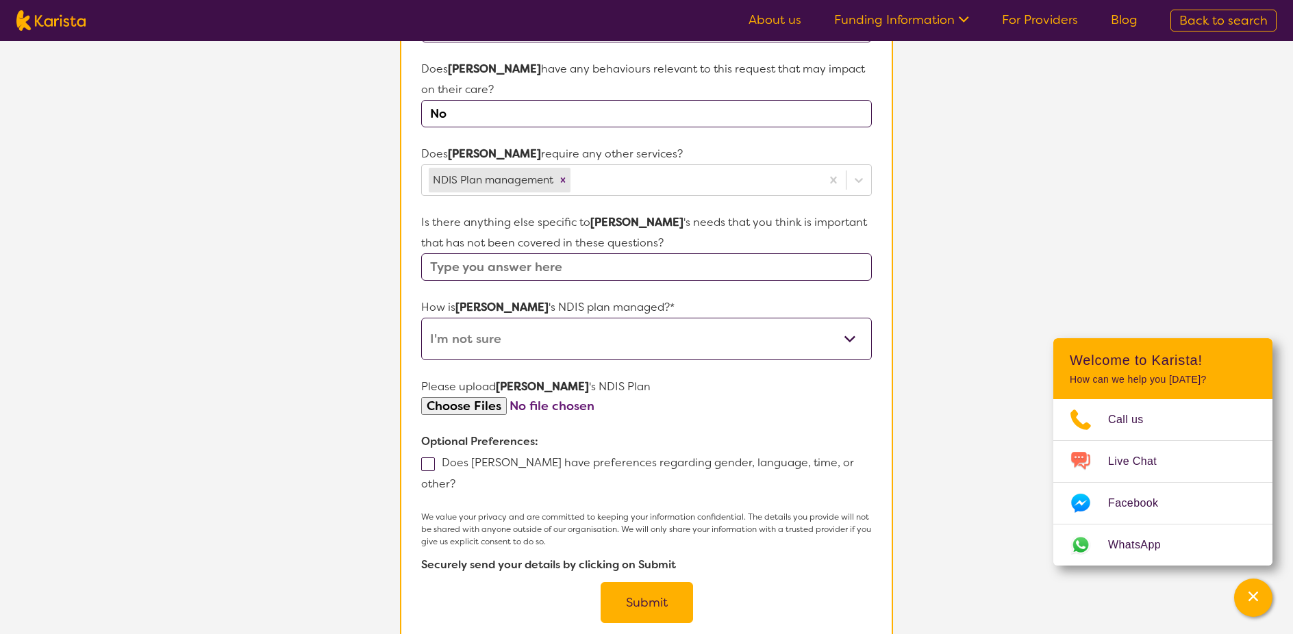
scroll to position [641, 0]
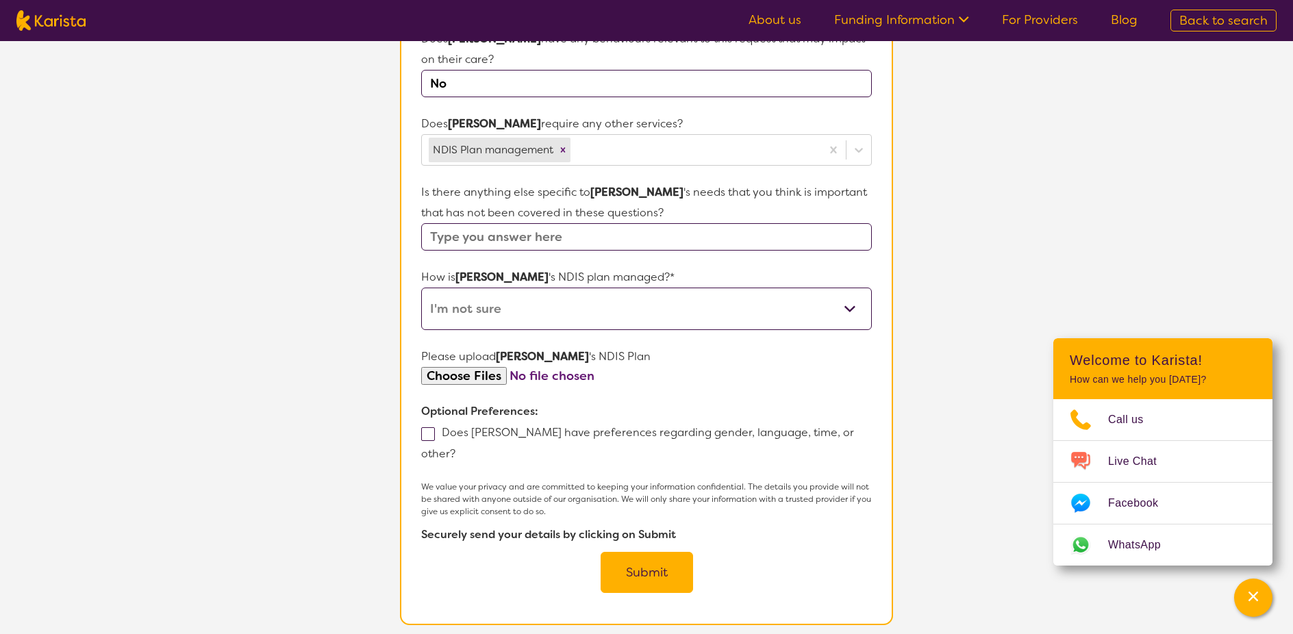
click at [651, 552] on button "Submit" at bounding box center [647, 572] width 92 height 41
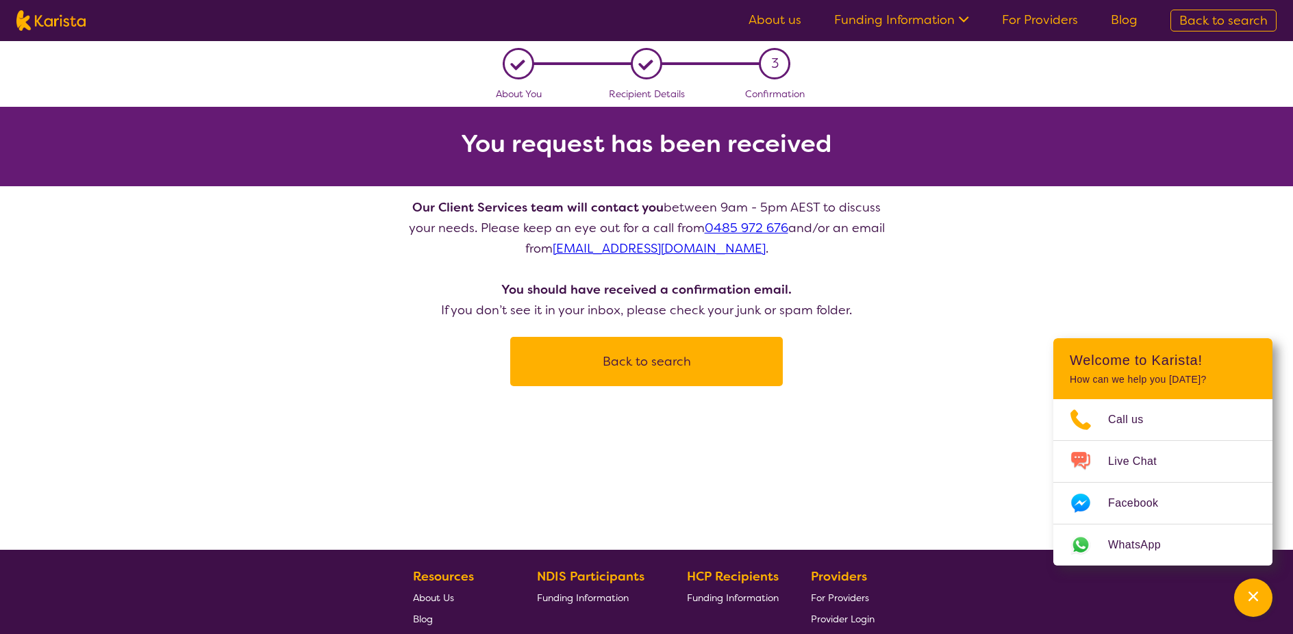
click at [697, 358] on button "Back to search" at bounding box center [647, 361] width 240 height 41
select select "[MEDICAL_DATA]"
select select "AD"
select select "NDIS"
select select "[MEDICAL_DATA]"
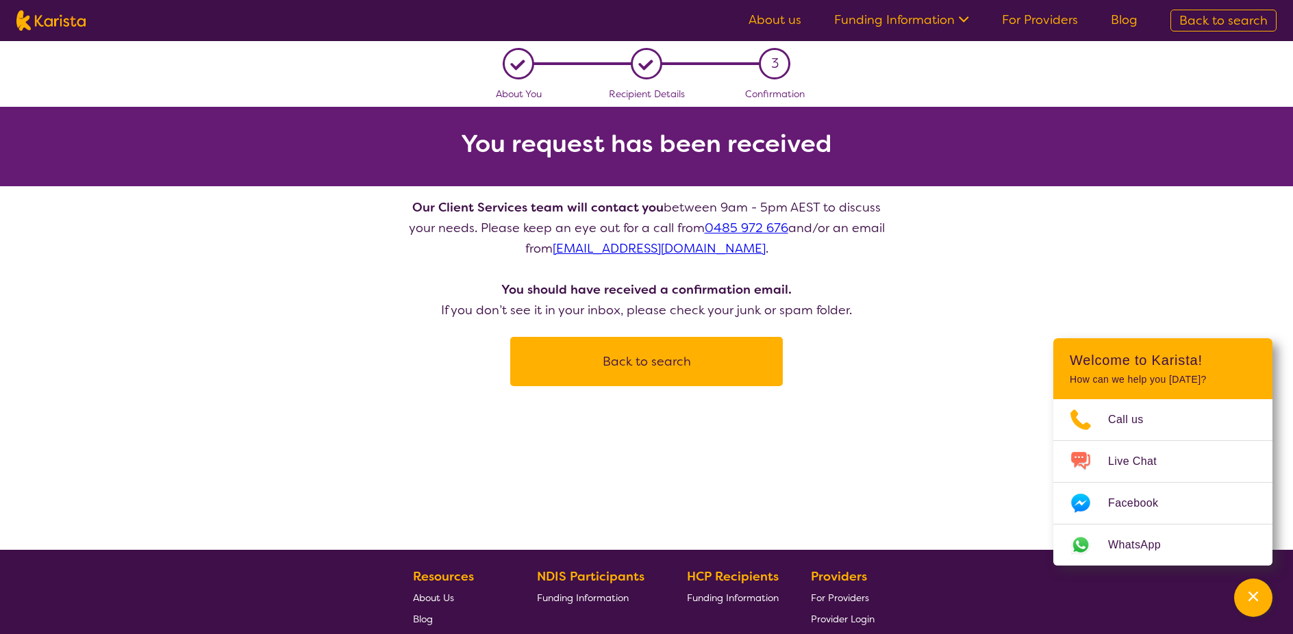
select select "AD"
select select "NDIS"
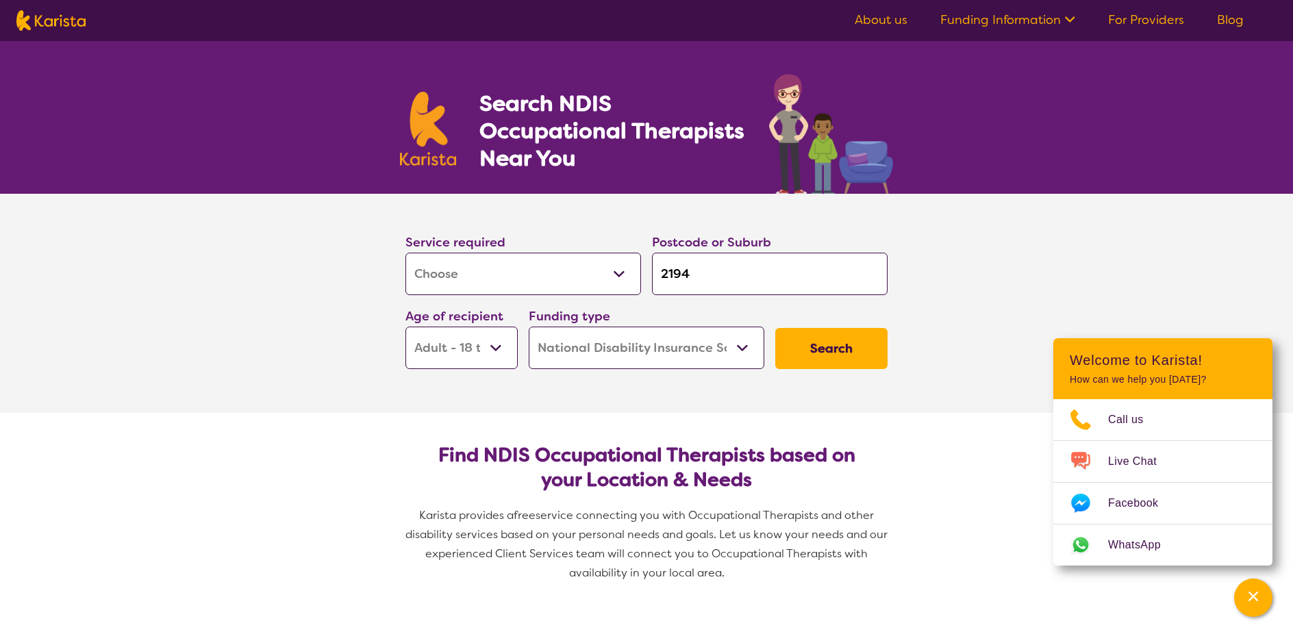
click at [838, 354] on button "Search" at bounding box center [831, 348] width 112 height 41
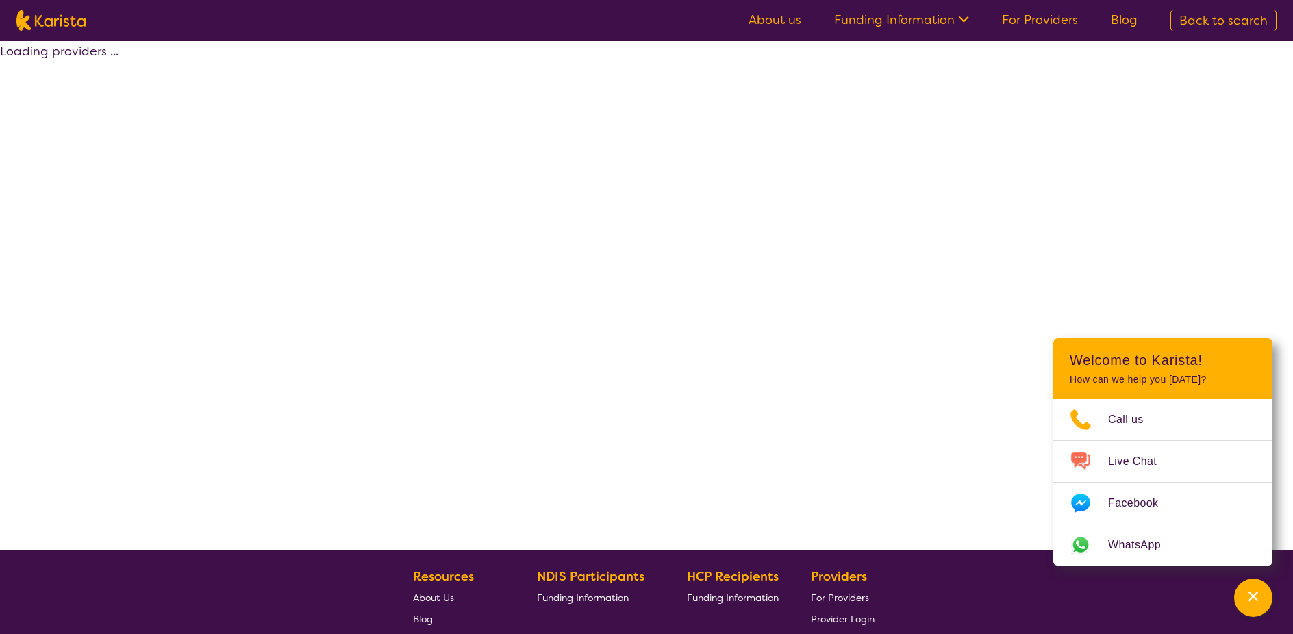
select select "by_score"
